Goal: Task Accomplishment & Management: Manage account settings

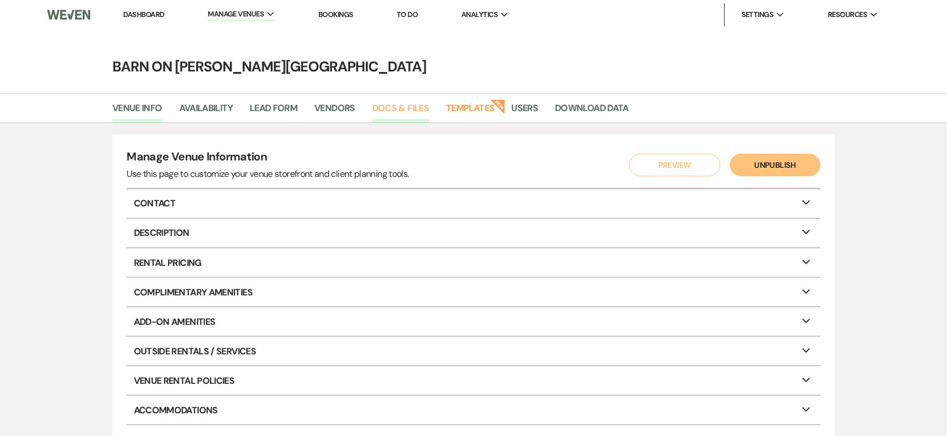
click at [401, 106] on link "Docs & Files" at bounding box center [400, 112] width 57 height 22
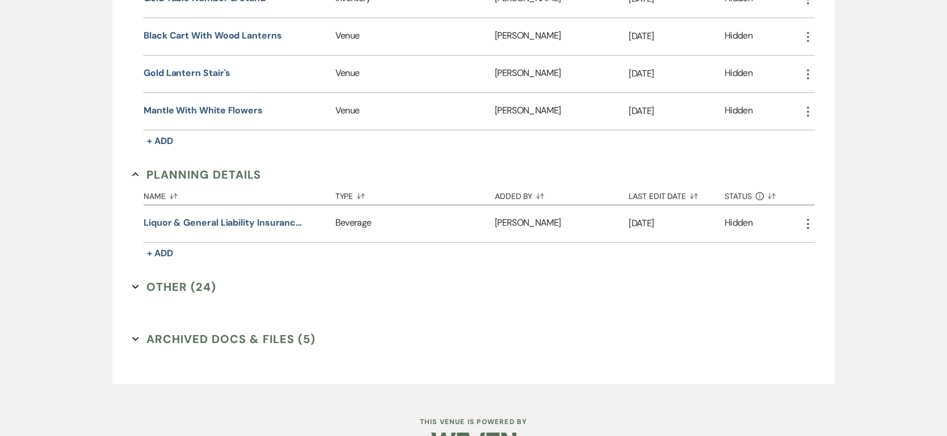
scroll to position [2088, 0]
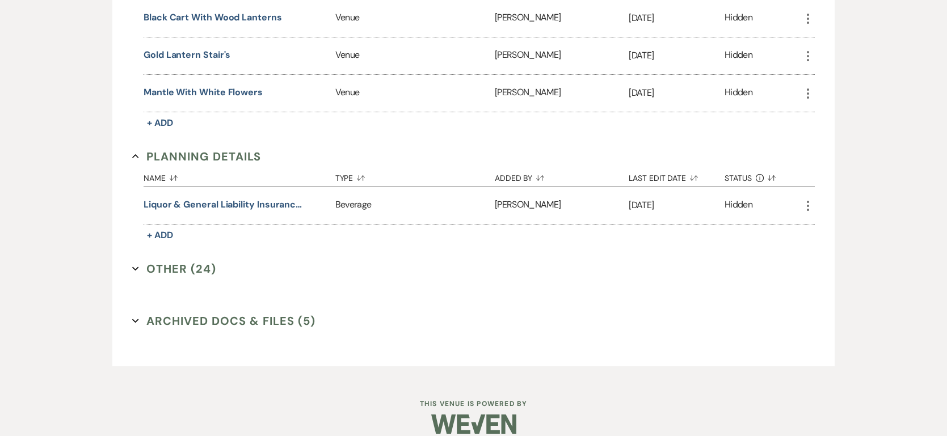
click at [174, 260] on button "Other (24) Expand" at bounding box center [174, 268] width 84 height 17
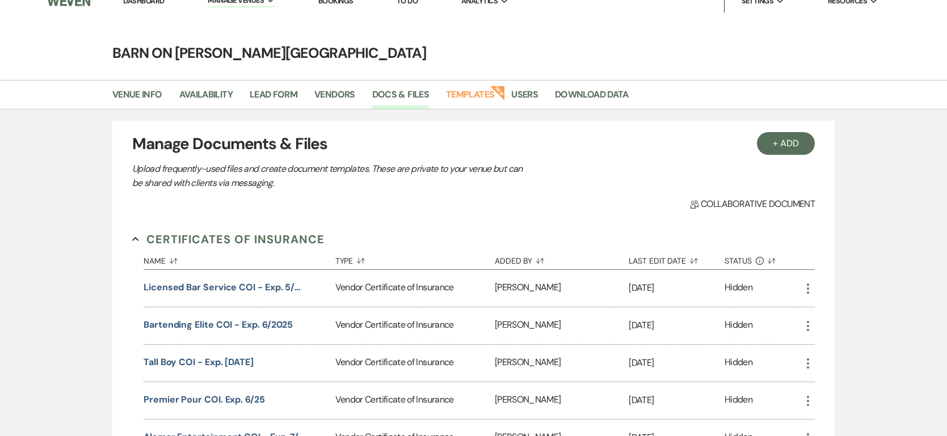
scroll to position [13, 0]
click at [463, 97] on link "Templates" at bounding box center [470, 99] width 48 height 22
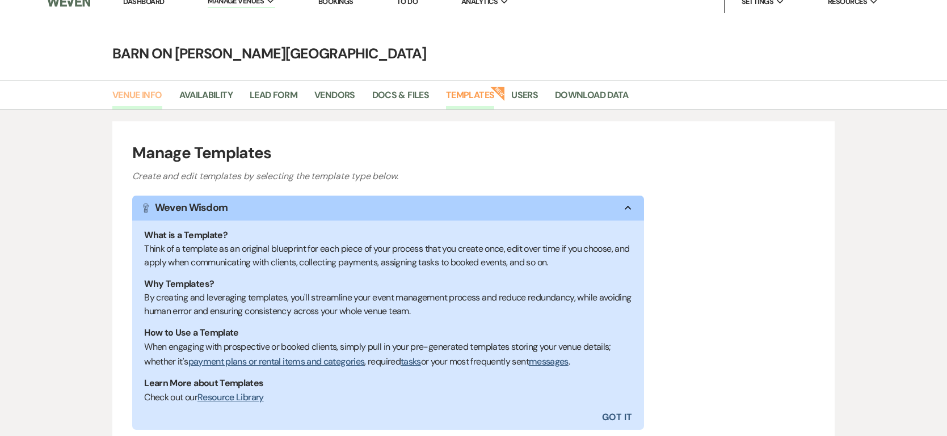
click at [147, 94] on link "Venue Info" at bounding box center [137, 99] width 50 height 22
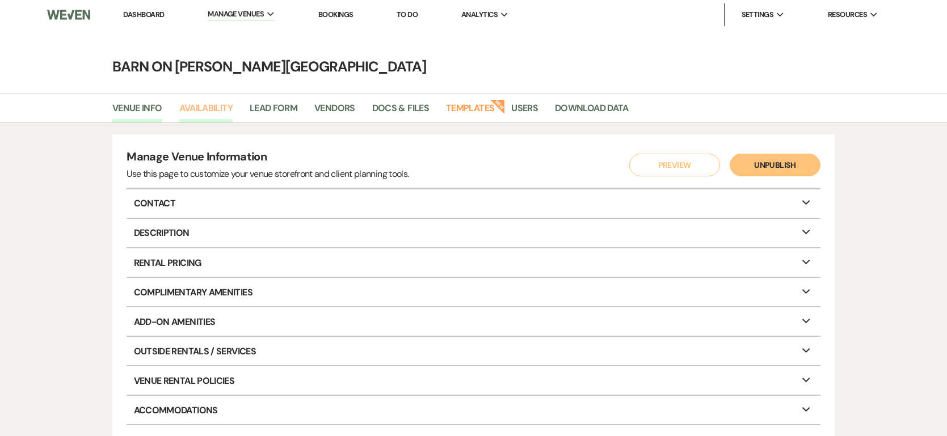
click at [203, 113] on link "Availability" at bounding box center [205, 112] width 53 height 22
select select "2"
select select "2026"
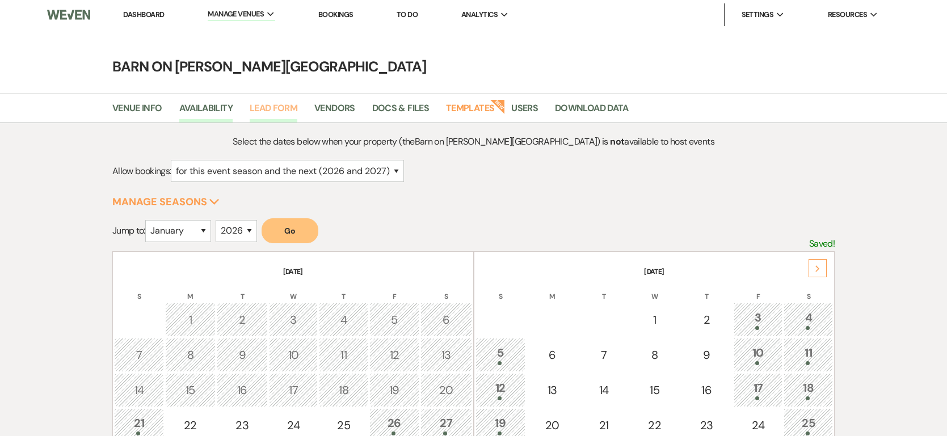
click at [264, 107] on link "Lead Form" at bounding box center [274, 112] width 48 height 22
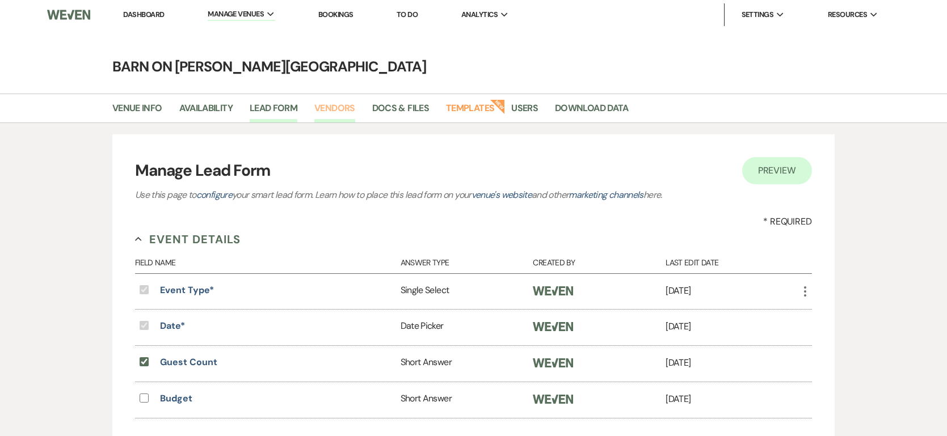
click at [321, 108] on link "Vendors" at bounding box center [334, 112] width 41 height 22
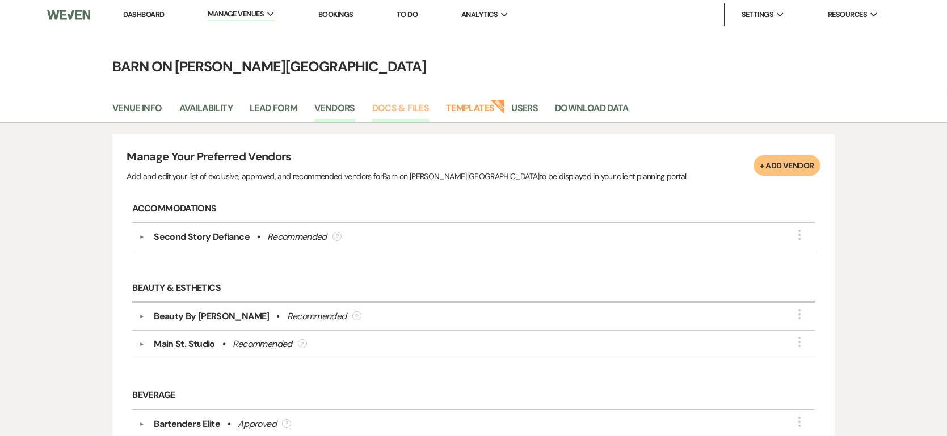
click at [383, 108] on link "Docs & Files" at bounding box center [400, 112] width 57 height 22
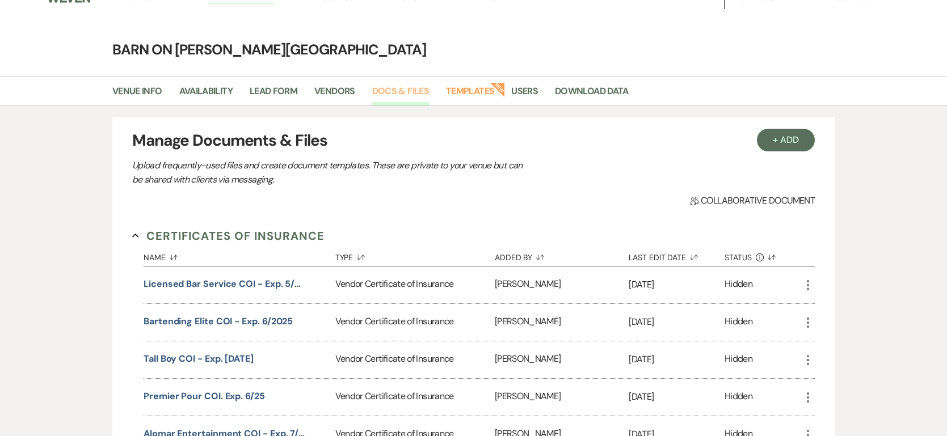
scroll to position [16, 0]
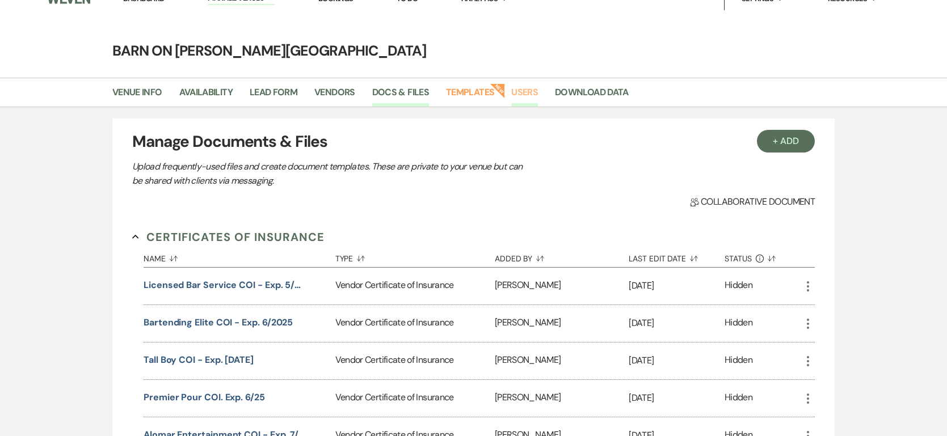
click at [518, 91] on link "Users" at bounding box center [524, 96] width 27 height 22
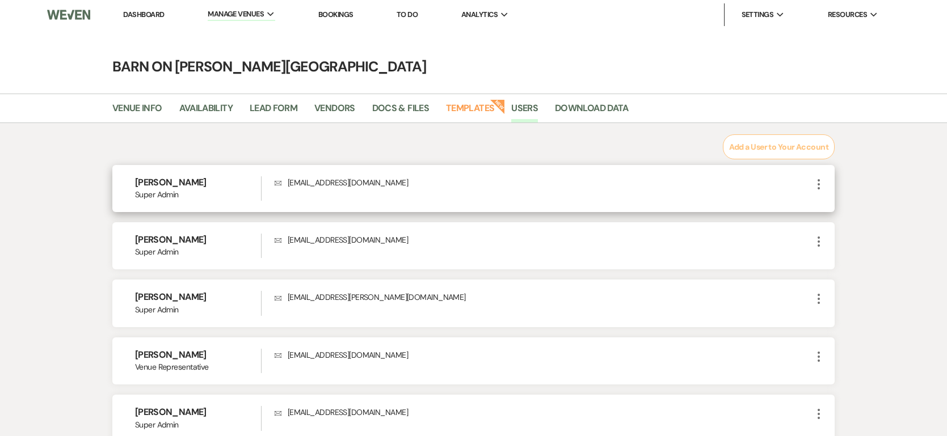
click at [820, 181] on icon "More" at bounding box center [819, 185] width 14 height 14
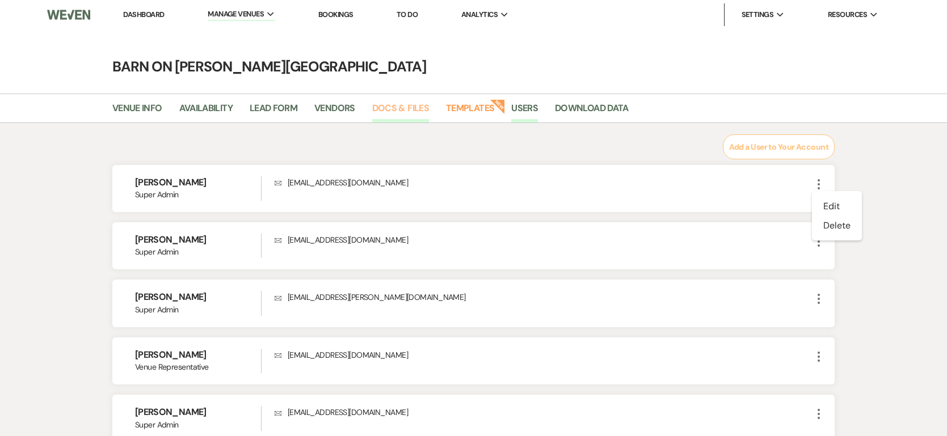
click at [397, 105] on link "Docs & Files" at bounding box center [400, 112] width 57 height 22
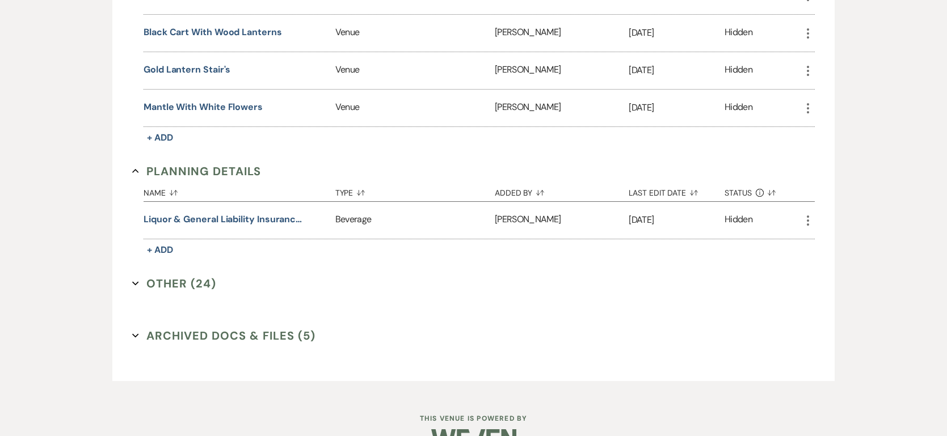
scroll to position [2088, 0]
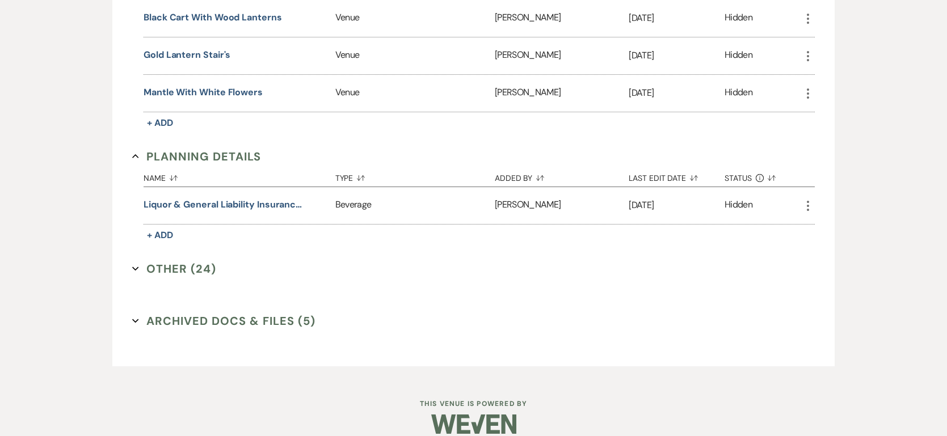
click at [163, 260] on button "Other (24) Expand" at bounding box center [174, 268] width 84 height 17
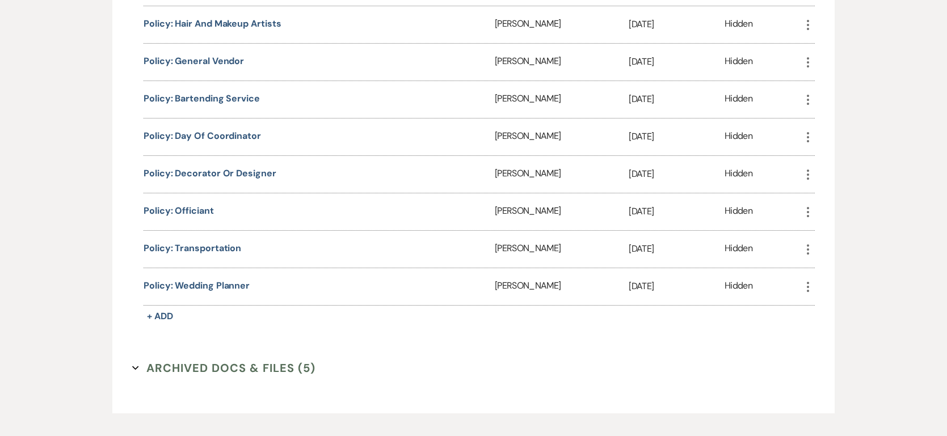
scroll to position [3003, 0]
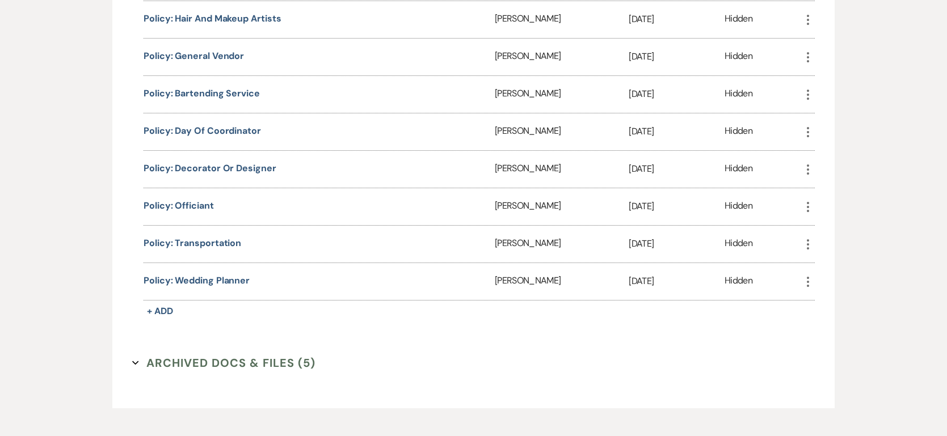
click at [259, 355] on button "Archived Docs & Files (5) Expand" at bounding box center [223, 363] width 183 height 17
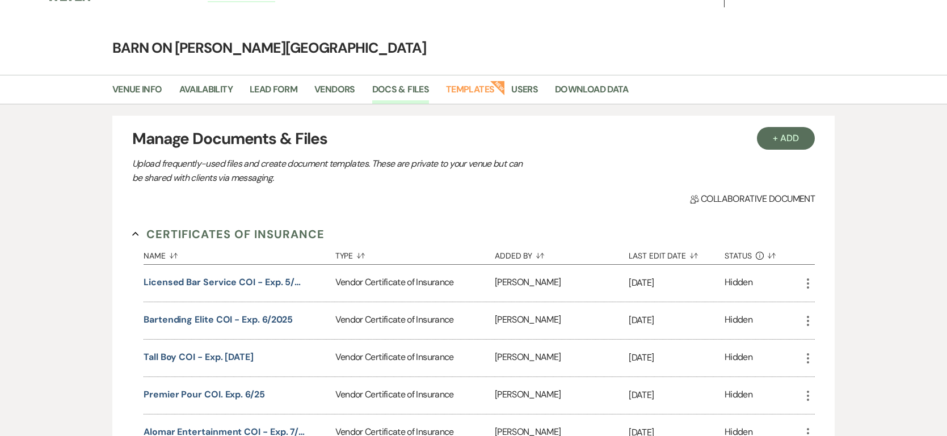
scroll to position [0, 0]
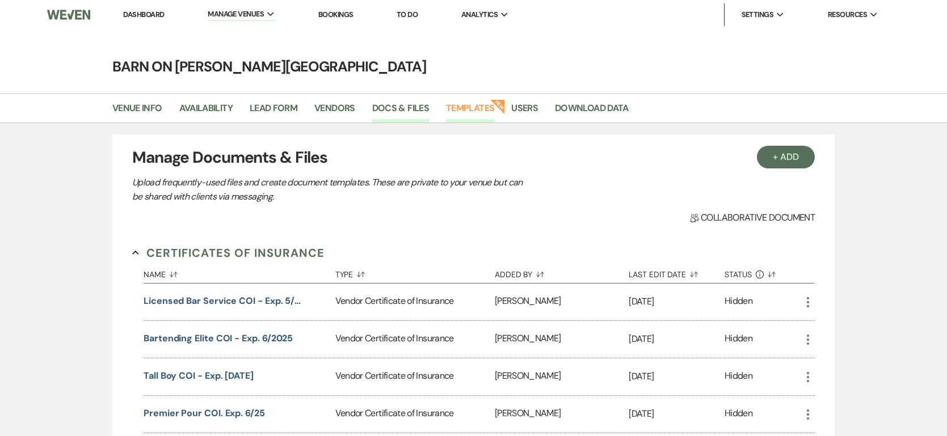
click at [472, 109] on link "Templates" at bounding box center [470, 112] width 48 height 22
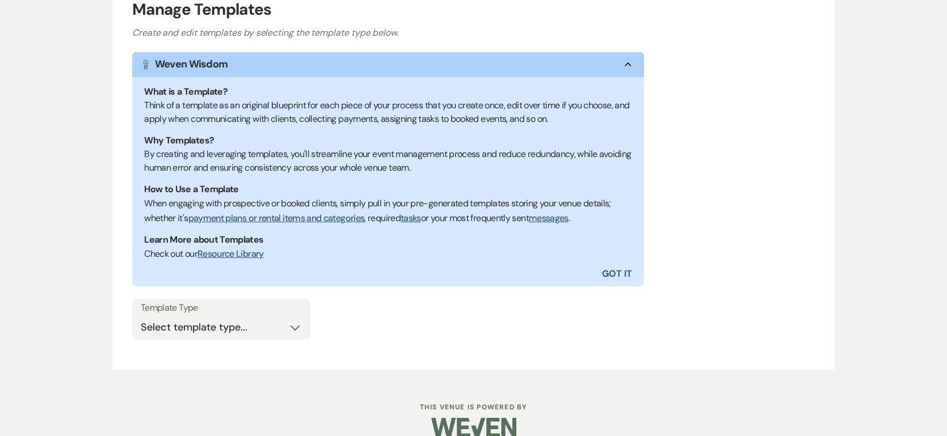
scroll to position [173, 0]
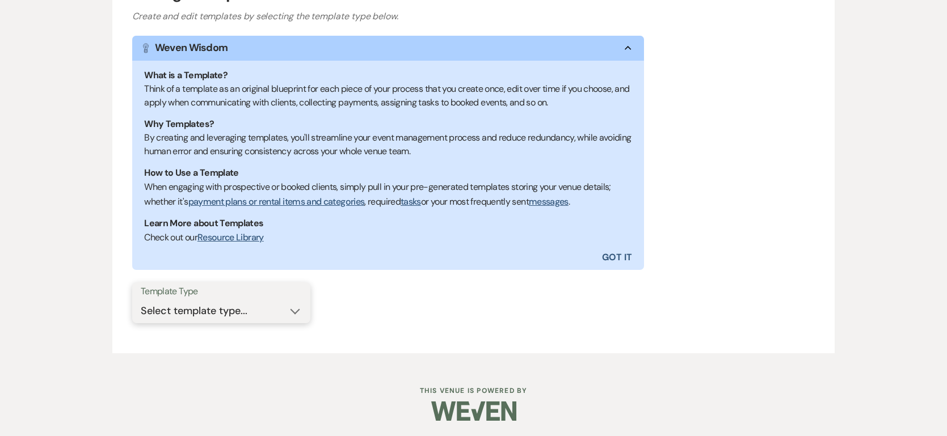
click at [225, 309] on select "Select template type... Task List Message Templates Payment Plan Inventory Item…" at bounding box center [221, 311] width 161 height 22
select select "Message Templates"
click at [141, 300] on select "Select template type... Task List Message Templates Payment Plan Inventory Item…" at bounding box center [221, 311] width 161 height 22
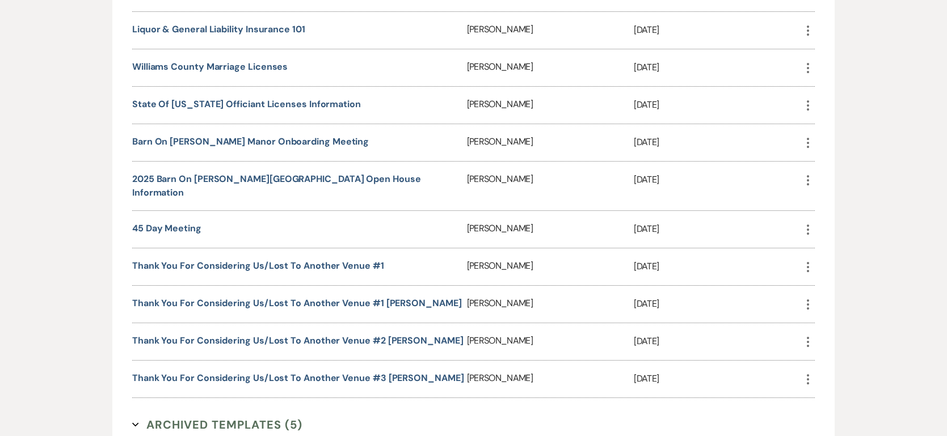
scroll to position [1203, 0]
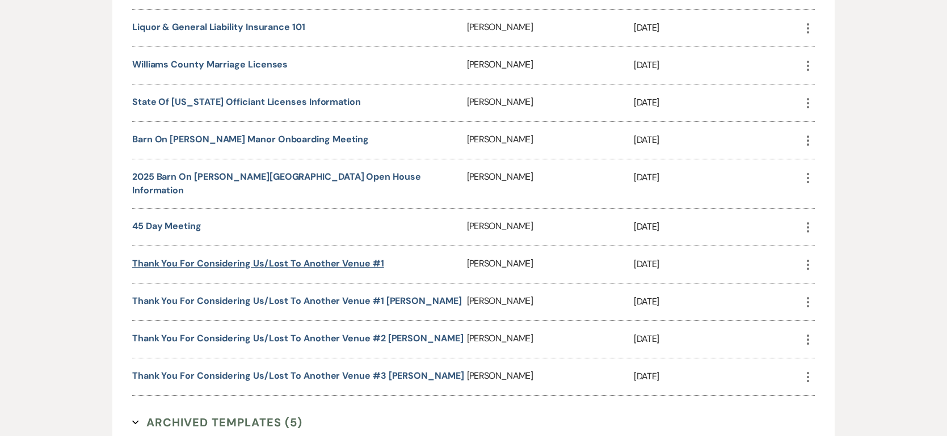
click at [295, 258] on link "Thank You for Considering Us/Lost to another Venue #1" at bounding box center [258, 264] width 252 height 12
click at [218, 295] on link "Thank You for Considering Us/Lost to another Venue #1 [PERSON_NAME]" at bounding box center [297, 301] width 330 height 12
click at [201, 332] on link "Thank You for Considering Us/Lost to another Venue #2 Steve" at bounding box center [297, 338] width 331 height 12
click at [232, 370] on link "Thank You for Considering Us/Lost to another Venue #3 Steve" at bounding box center [298, 376] width 332 height 12
click at [214, 295] on link "Thank You for Considering Us/Lost to another Venue #1 [PERSON_NAME]" at bounding box center [297, 301] width 330 height 12
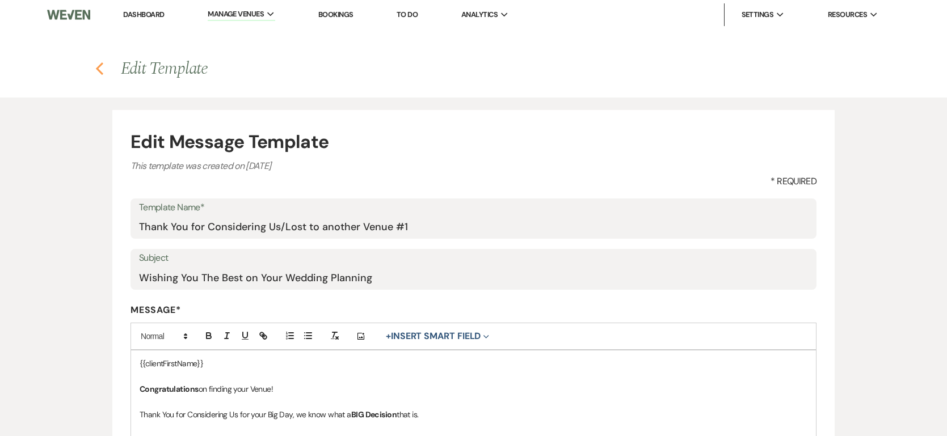
click at [96, 68] on use "button" at bounding box center [99, 68] width 7 height 12
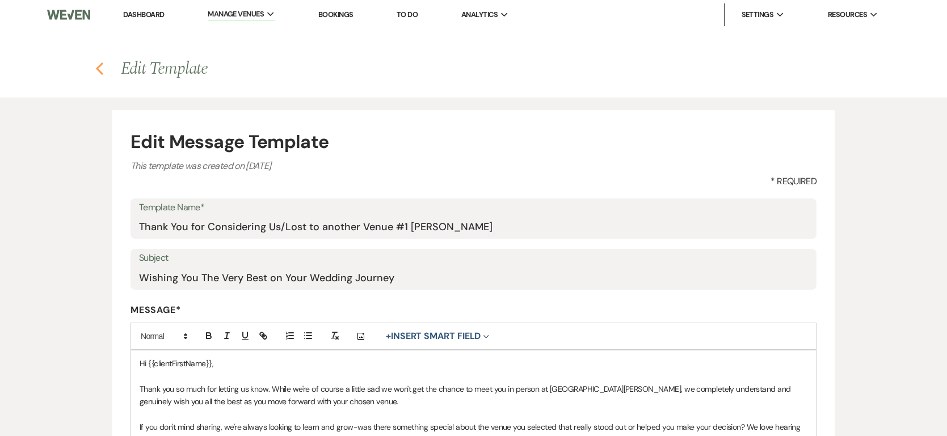
click at [97, 68] on use "button" at bounding box center [99, 68] width 7 height 12
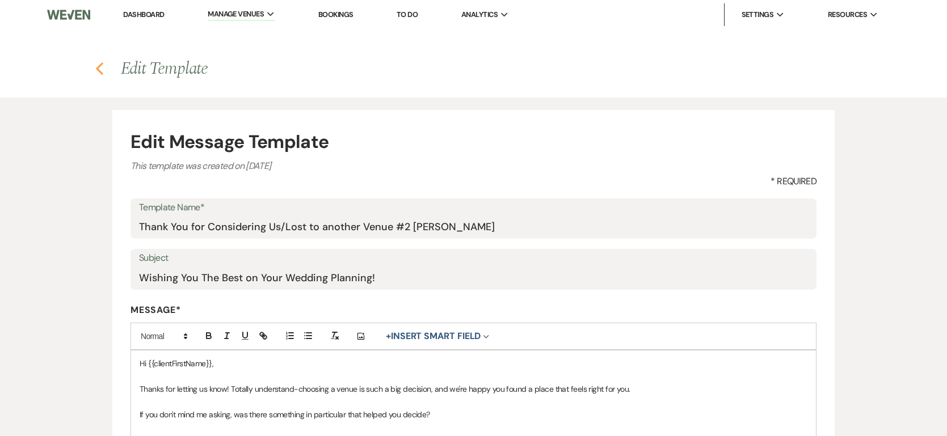
click at [97, 67] on use "button" at bounding box center [99, 68] width 7 height 12
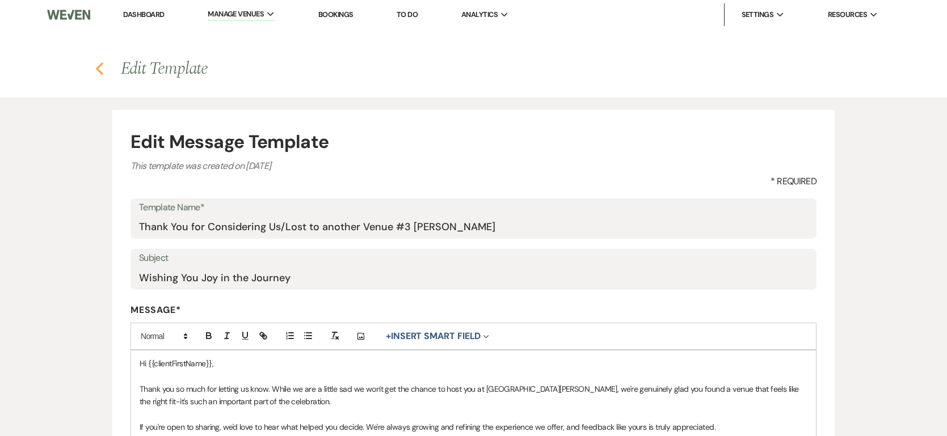
click at [98, 68] on icon "Previous" at bounding box center [99, 69] width 9 height 14
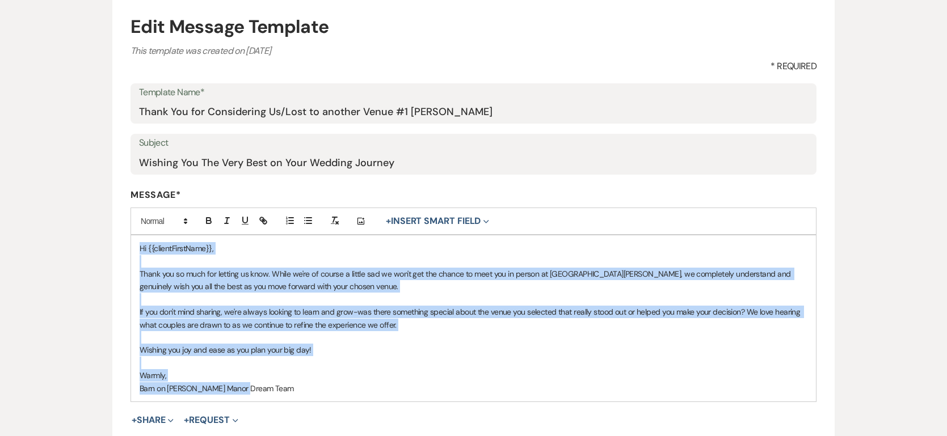
scroll to position [121, 0]
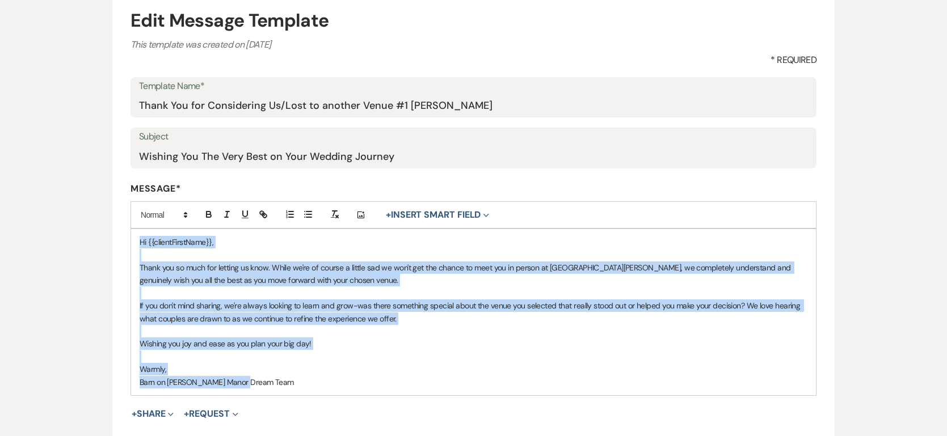
drag, startPoint x: 139, startPoint y: 363, endPoint x: 389, endPoint y: 386, distance: 251.3
click at [389, 386] on div "Hi {{clientFirstName}}, Thank you so much for letting us know. While we're of c…" at bounding box center [473, 312] width 685 height 166
copy div "Hi {{clientFirstName}}, Thank you so much for letting us know. While we're of c…"
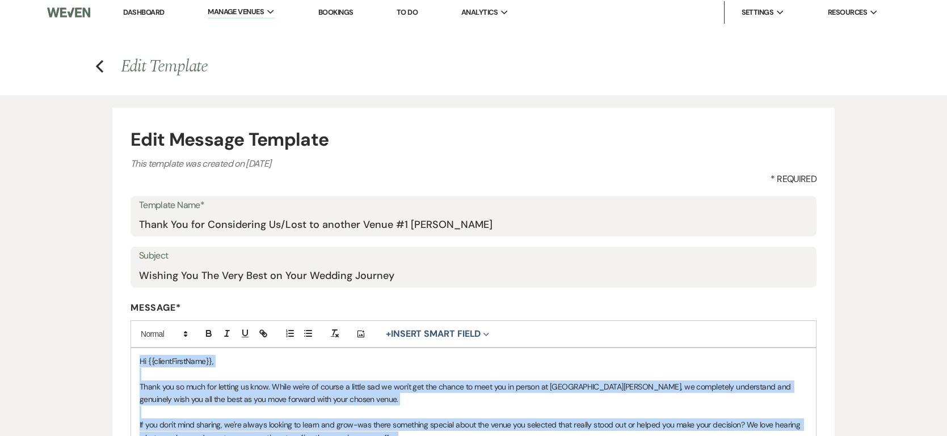
scroll to position [0, 0]
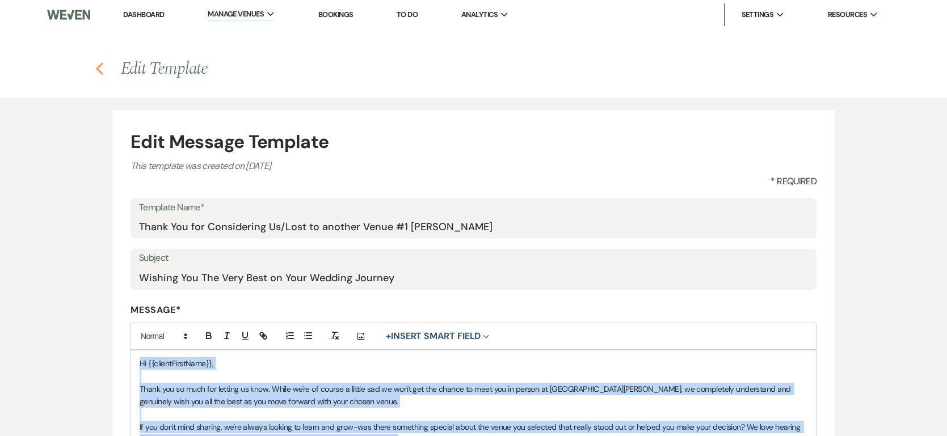
click at [96, 68] on use "button" at bounding box center [99, 68] width 7 height 12
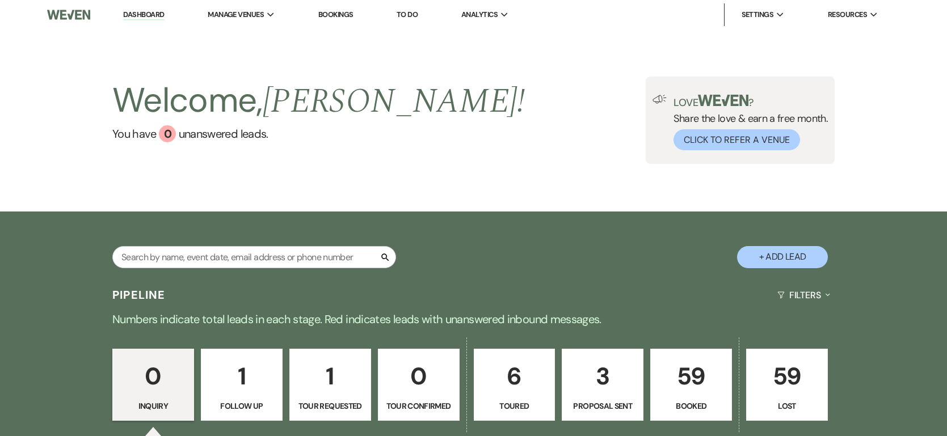
click at [517, 400] on p "Toured" at bounding box center [514, 406] width 67 height 12
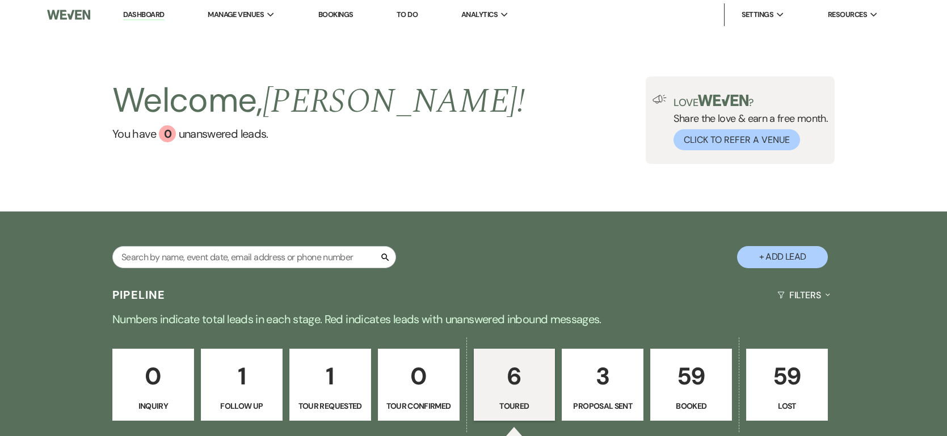
select select "5"
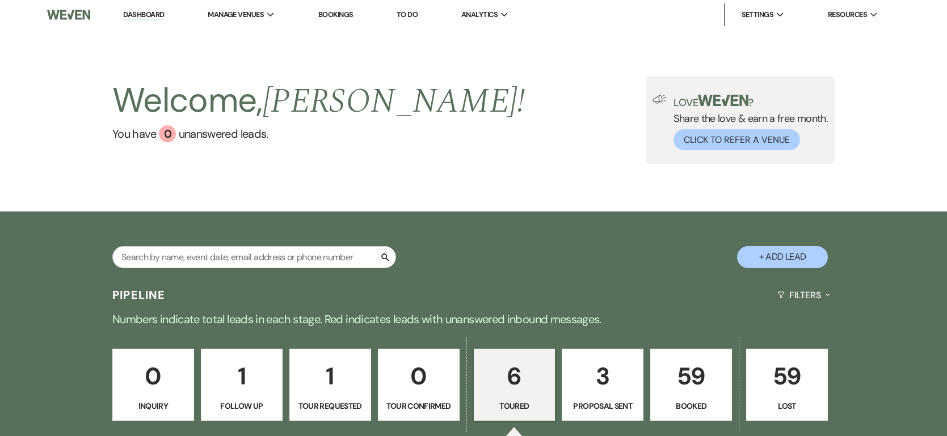
select select "5"
click at [609, 379] on p "3" at bounding box center [602, 376] width 67 height 38
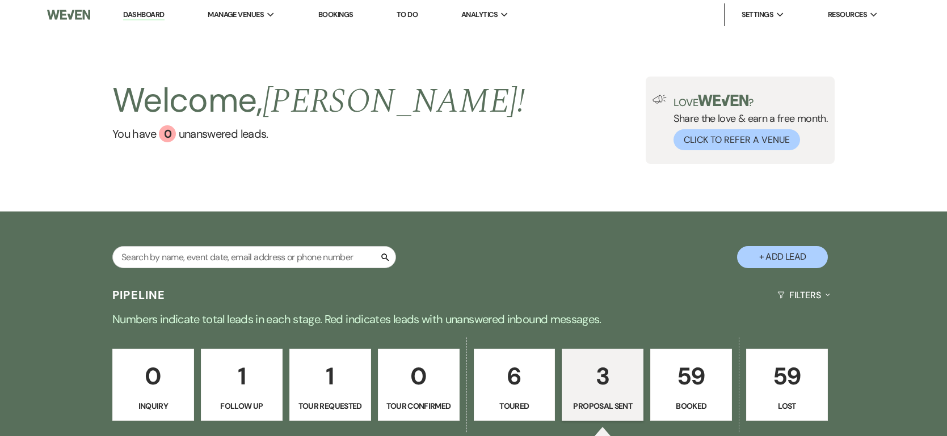
select select "6"
